Goal: Transaction & Acquisition: Purchase product/service

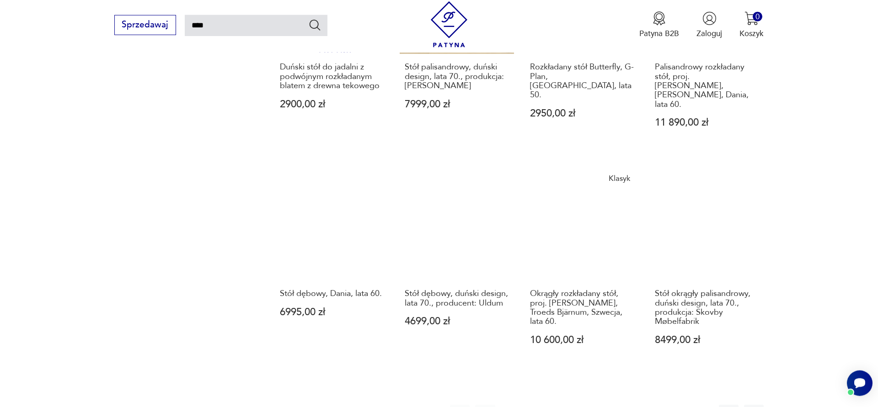
scroll to position [835, 0]
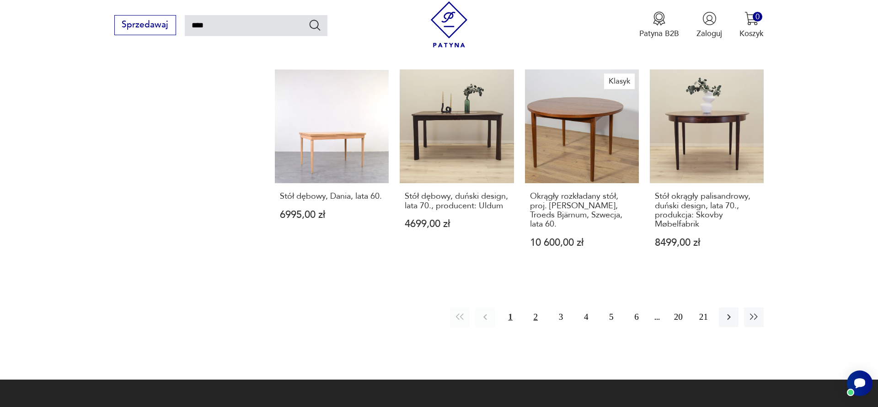
click at [533, 308] on button "2" at bounding box center [536, 318] width 20 height 20
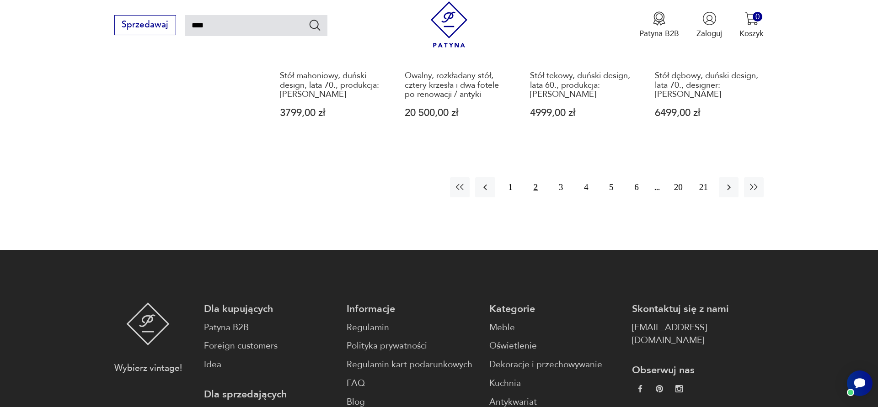
scroll to position [835, 0]
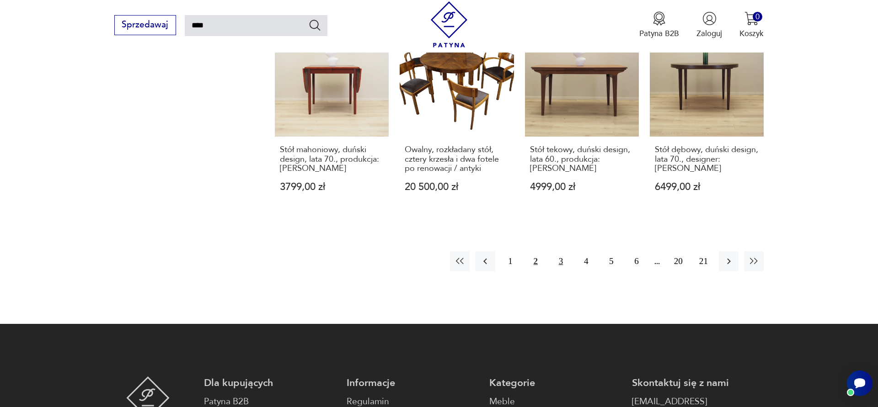
click at [560, 252] on button "3" at bounding box center [561, 262] width 20 height 20
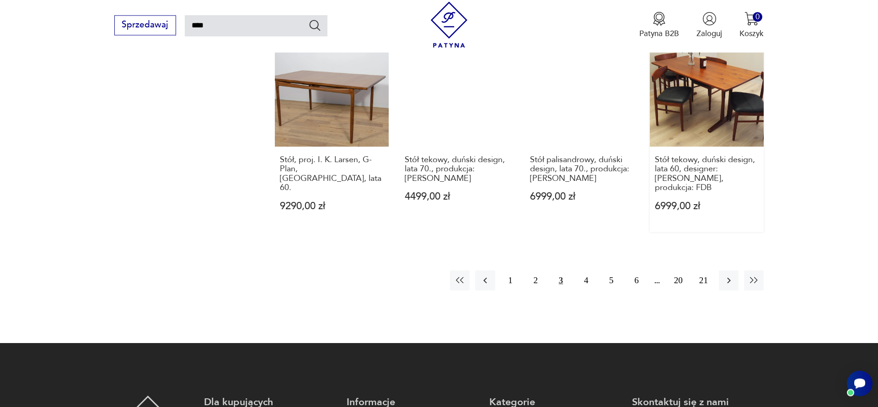
scroll to position [922, 0]
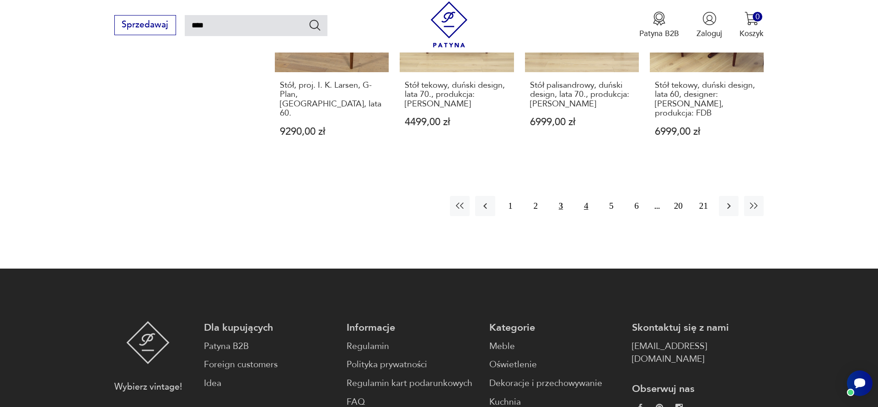
click at [586, 196] on button "4" at bounding box center [586, 206] width 20 height 20
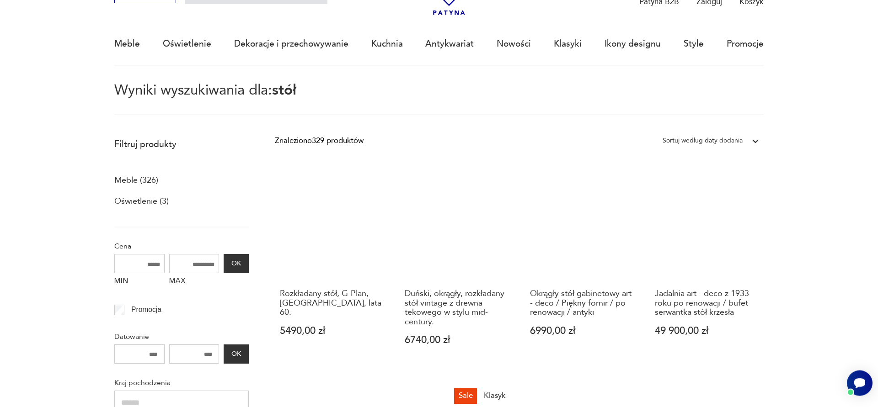
scroll to position [53, 0]
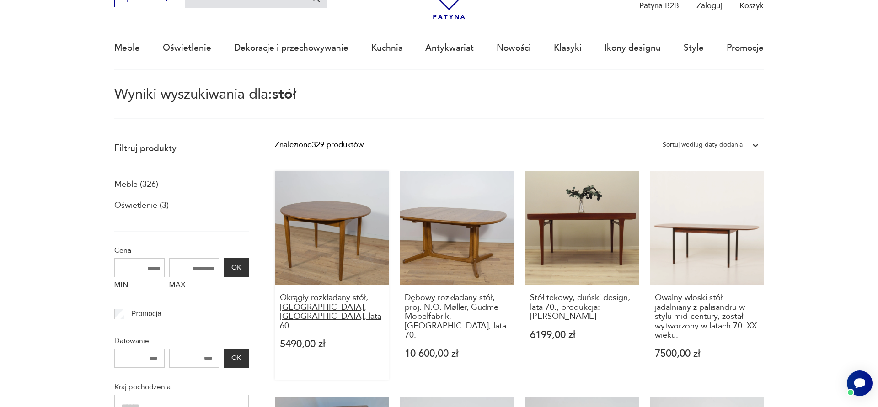
click at [329, 300] on h3 "Okrągły rozkładany stół, [GEOGRAPHIC_DATA], [GEOGRAPHIC_DATA], lata 60." at bounding box center [332, 313] width 104 height 38
